Goal: Communication & Community: Answer question/provide support

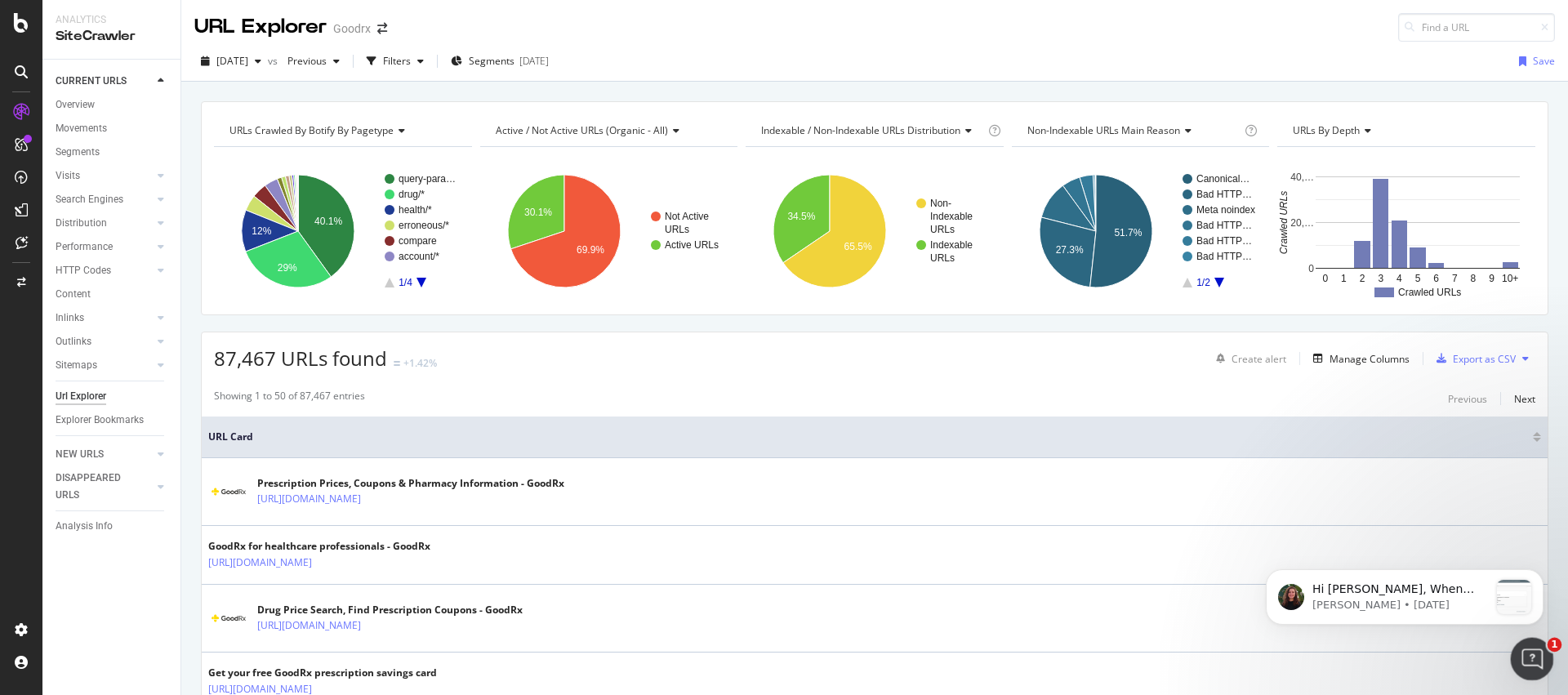
click at [1535, 652] on icon "Open Intercom Messenger" at bounding box center [1530, 657] width 27 height 27
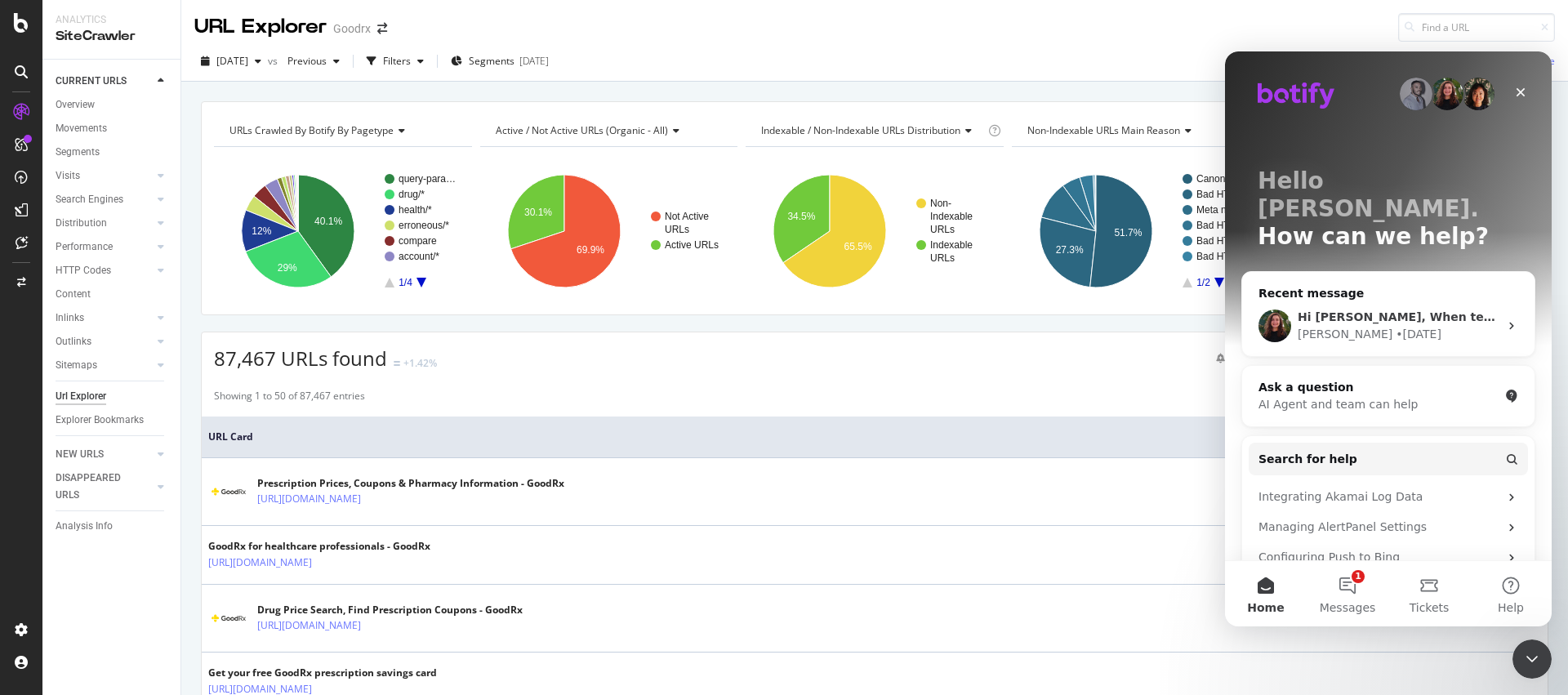
click at [1415, 326] on div "[PERSON_NAME] • [DATE]" at bounding box center [1398, 334] width 201 height 17
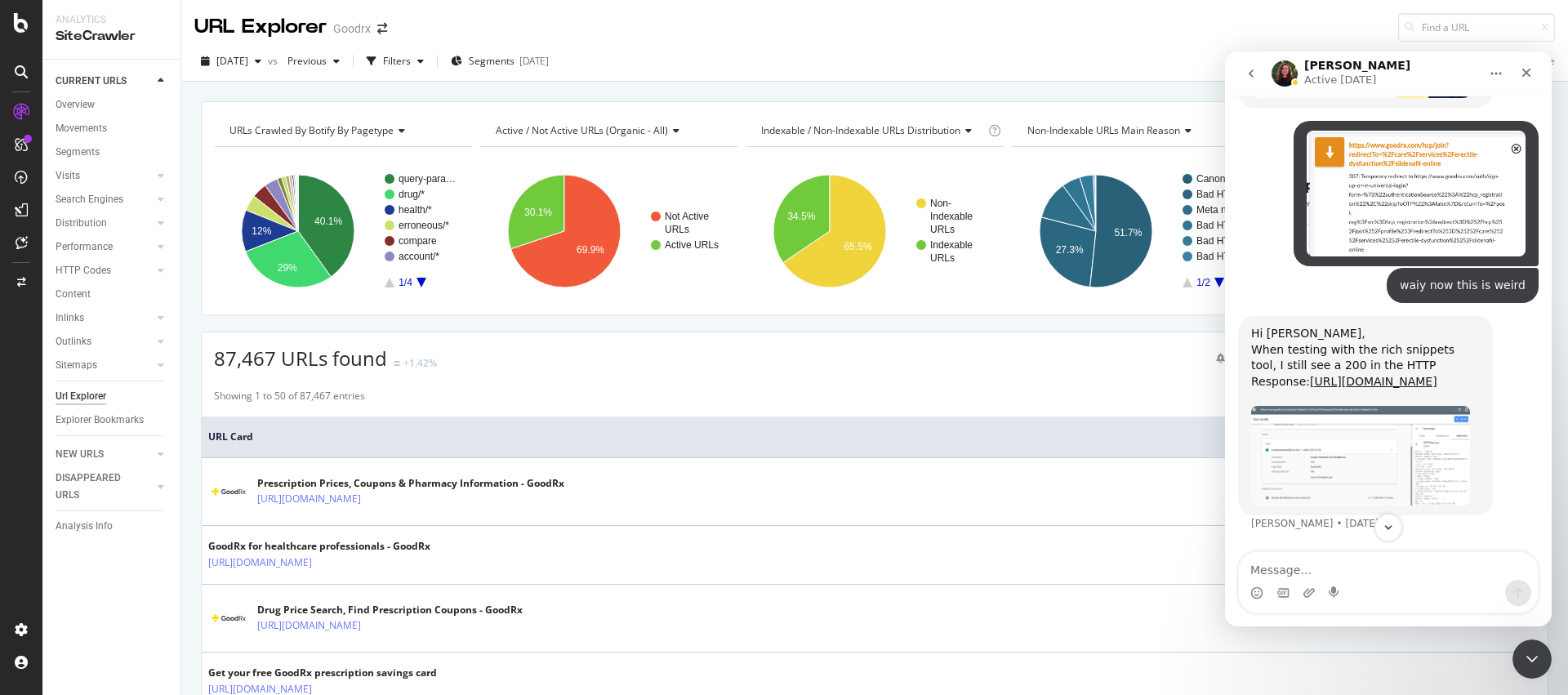
scroll to position [3084, 0]
type textarea "ok you are right"
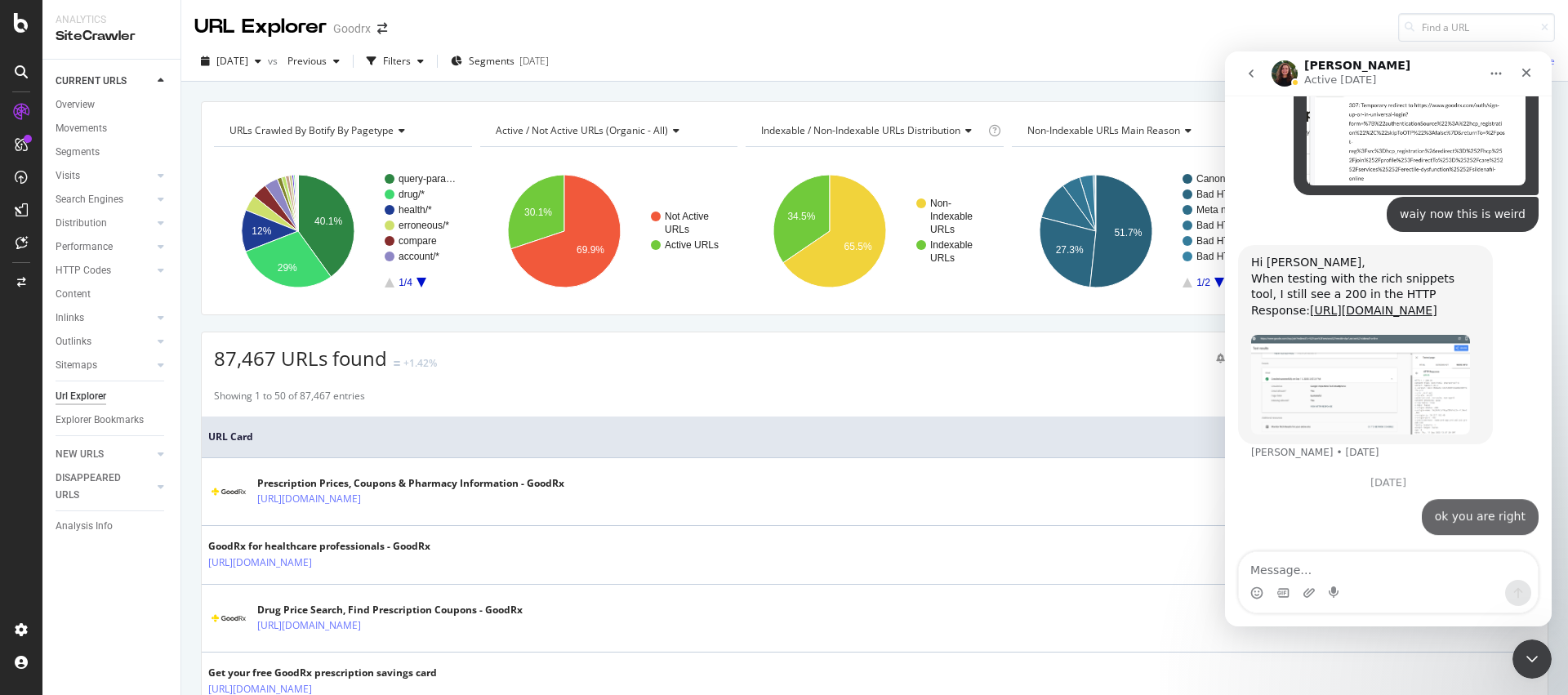
scroll to position [3155, 0]
type textarea "l"
type textarea "all good, thank you"
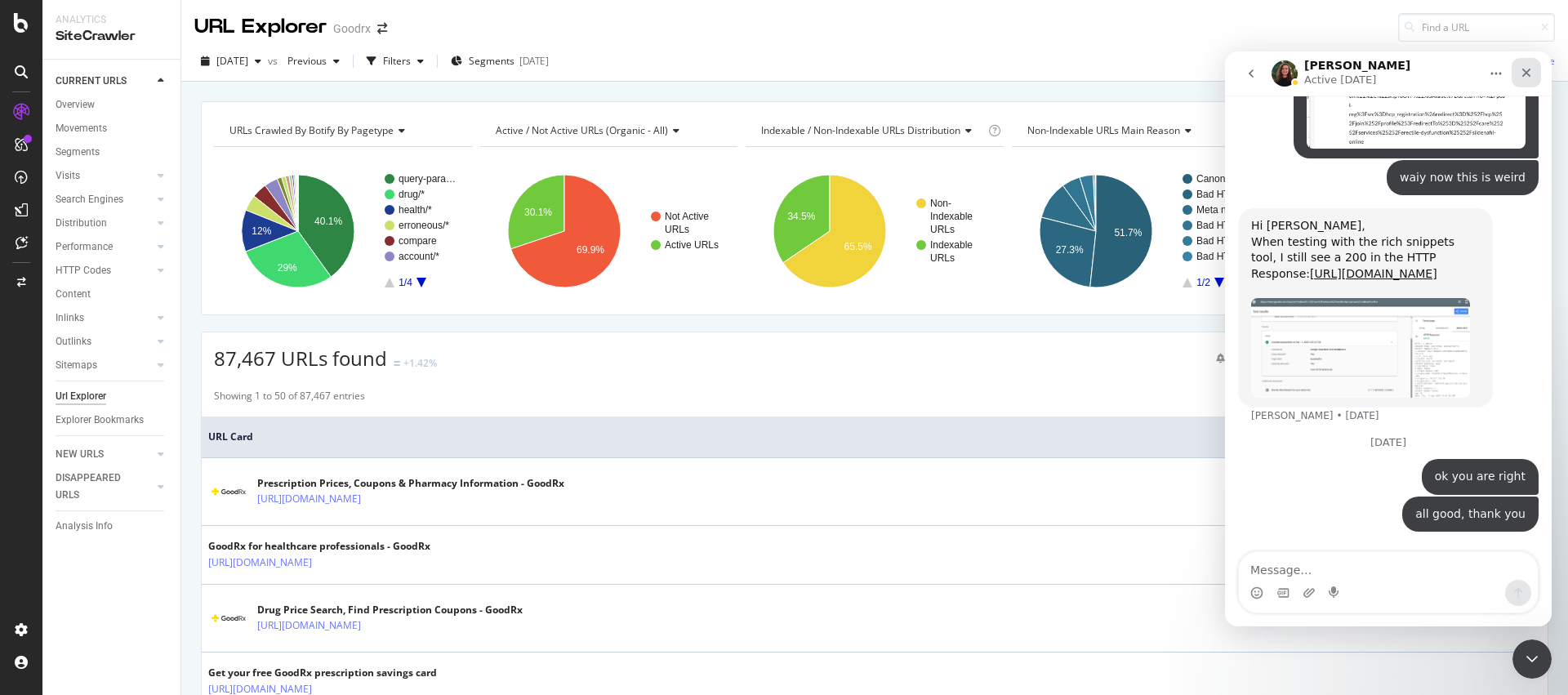
click at [1527, 74] on icon "Close" at bounding box center [1527, 73] width 9 height 9
